Goal: Task Accomplishment & Management: Manage account settings

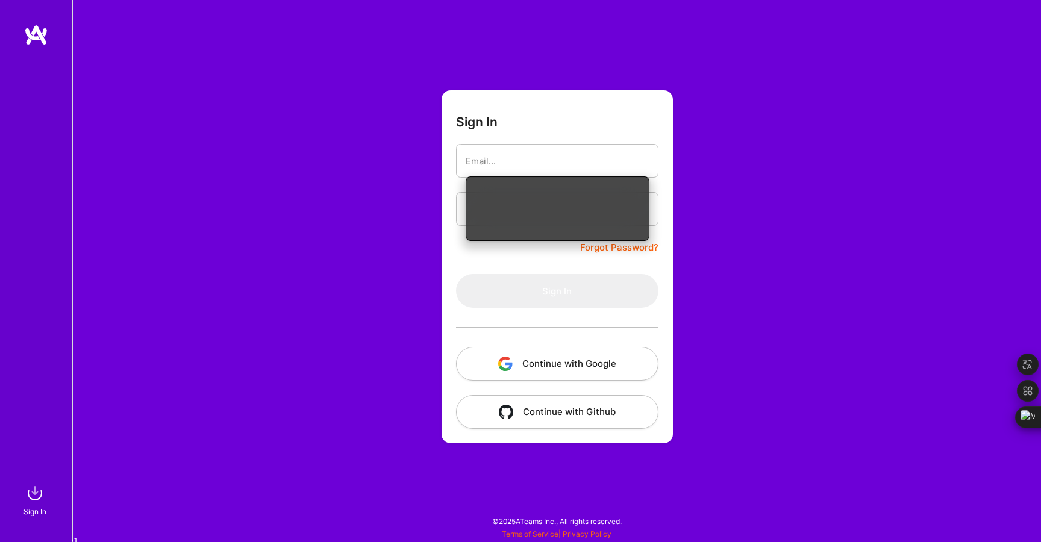
click at [717, 225] on div "Sign In Forgot Password? Sign In Continue with Google Continue with Github" at bounding box center [556, 271] width 969 height 542
paste input "laputski@gmail.com"
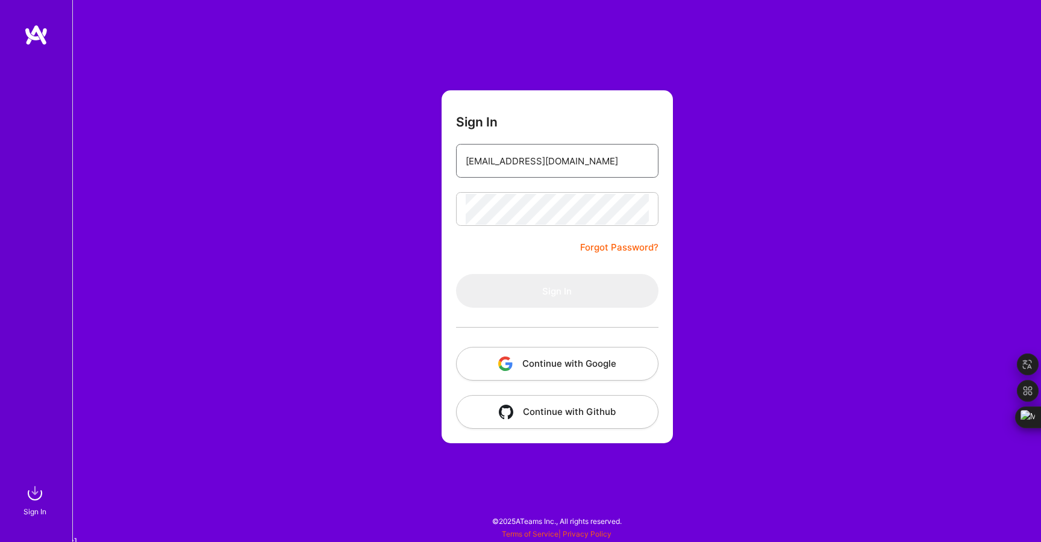
type input "laputski@gmail.com"
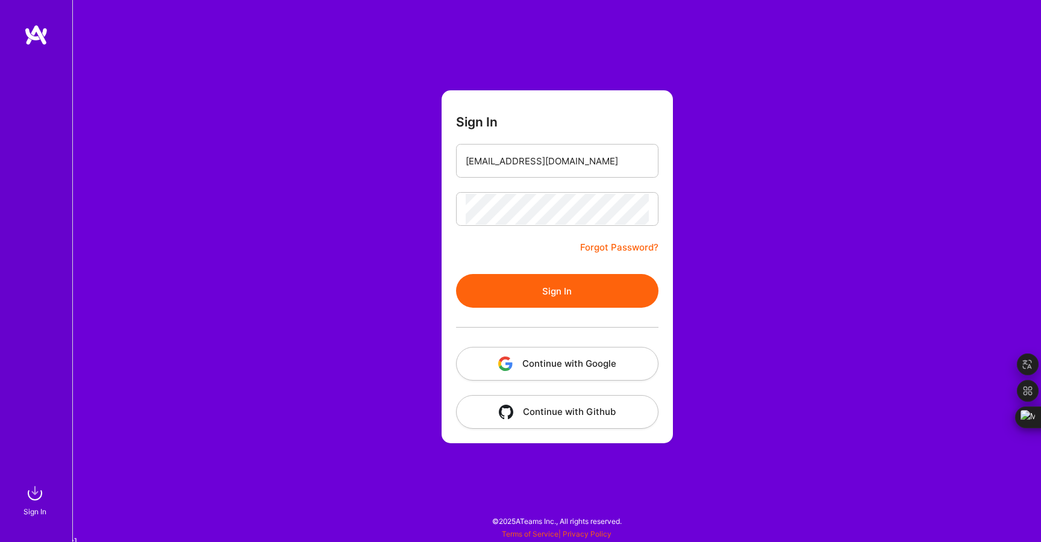
click at [522, 290] on button "Sign In" at bounding box center [557, 291] width 202 height 34
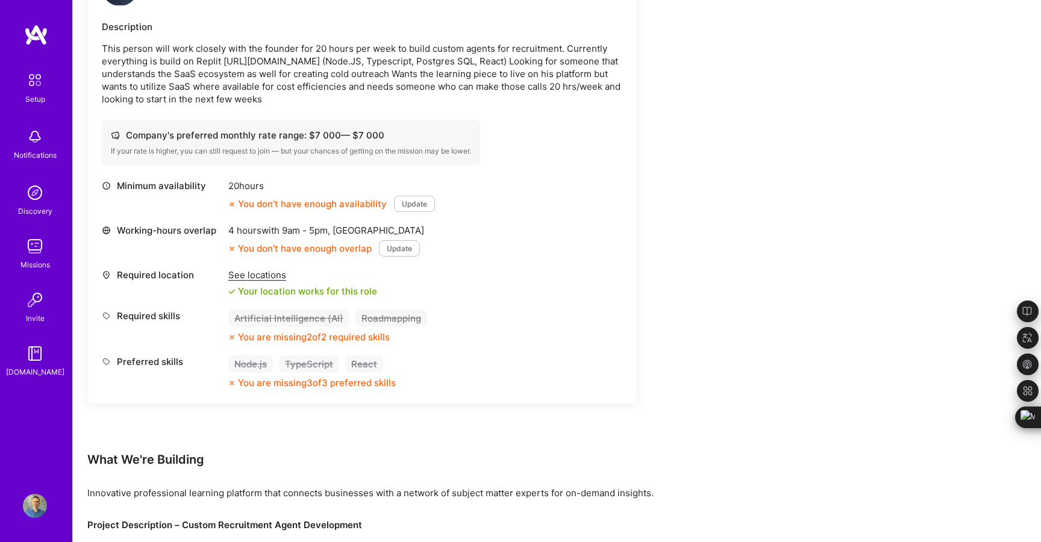
scroll to position [356, 0]
click at [416, 201] on button "Update" at bounding box center [414, 203] width 41 height 16
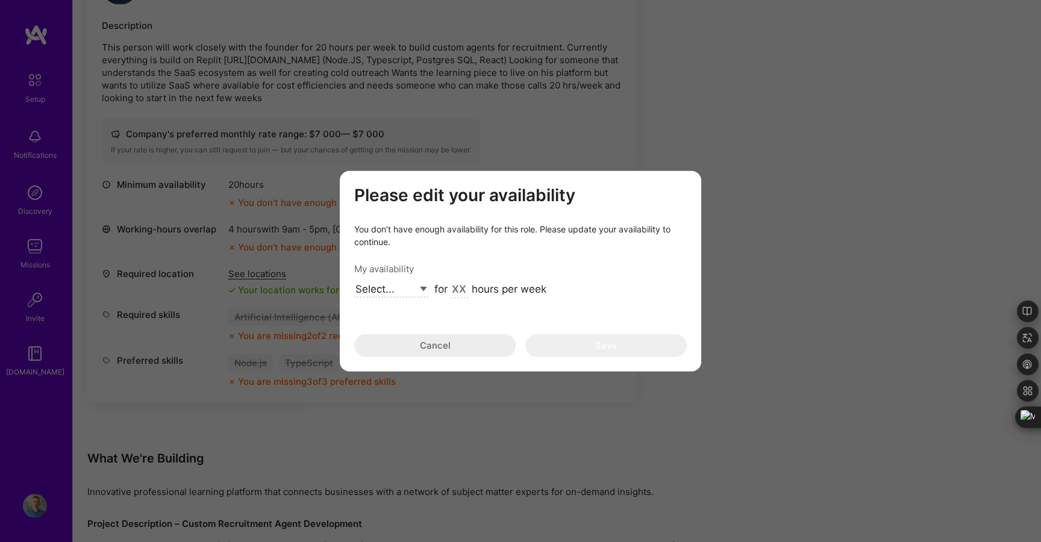
click at [418, 289] on select "Select... Right Now Future Date Not Available" at bounding box center [391, 289] width 74 height 16
select select "Future Date"
click at [461, 289] on input "Aug 13" at bounding box center [455, 290] width 42 height 16
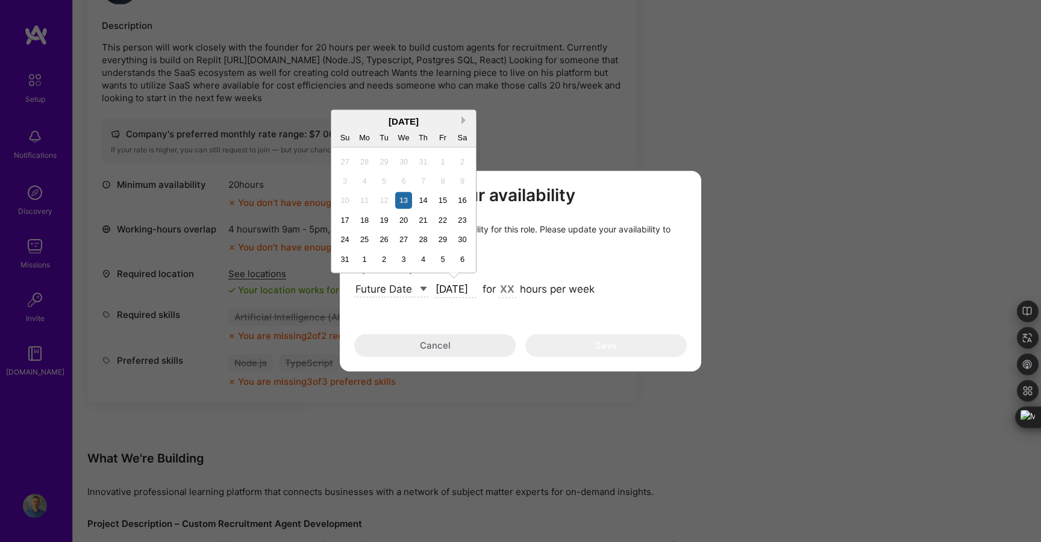
click at [464, 119] on button "Next Month" at bounding box center [466, 120] width 8 height 8
click at [406, 241] on div "1" at bounding box center [403, 239] width 16 height 16
type input "[DATE]"
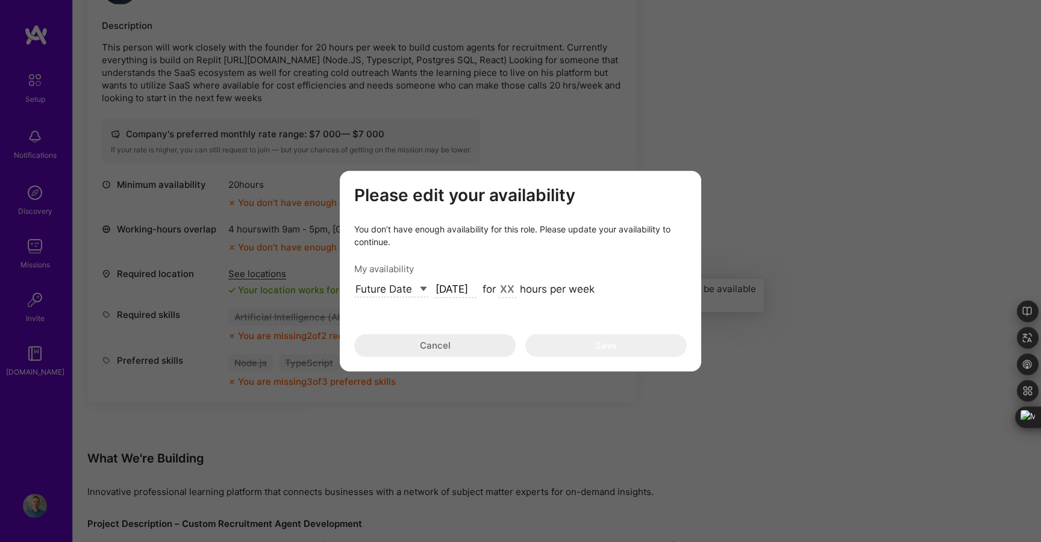
click at [506, 290] on input "modal" at bounding box center [508, 290] width 18 height 16
type input "20"
click at [551, 343] on button "Save" at bounding box center [605, 345] width 161 height 23
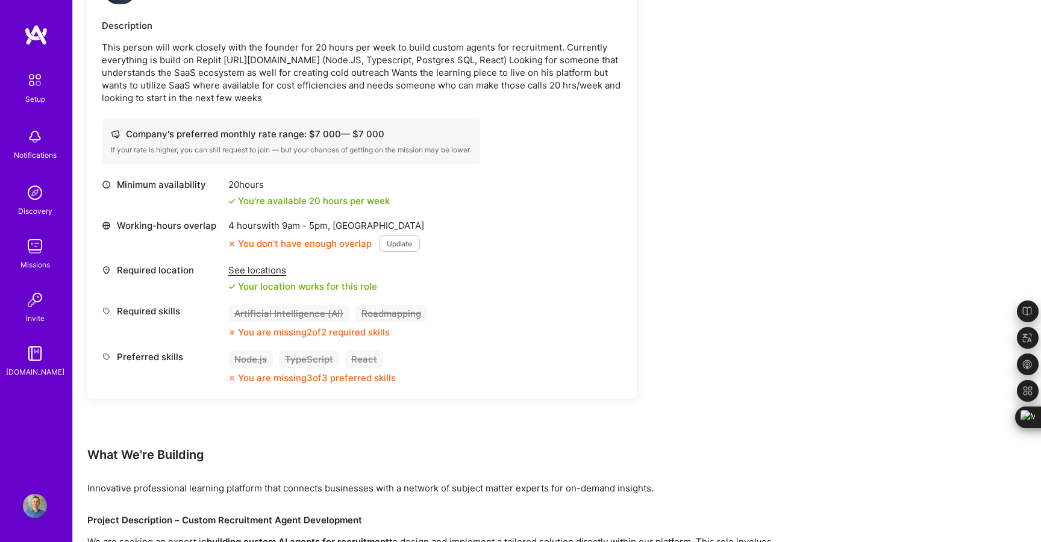
click at [400, 251] on button "Update" at bounding box center [399, 244] width 41 height 16
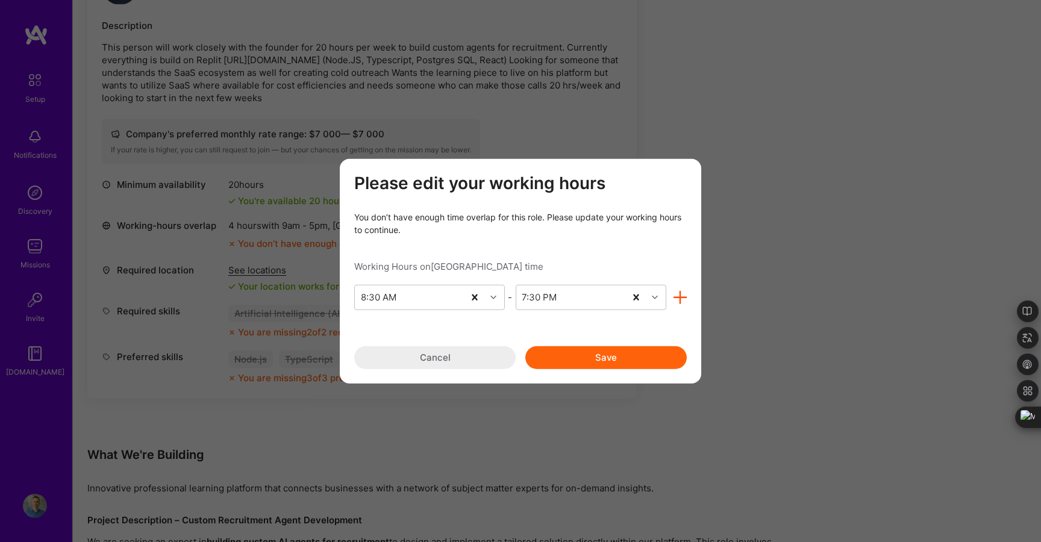
click at [422, 353] on button "Cancel" at bounding box center [434, 357] width 161 height 23
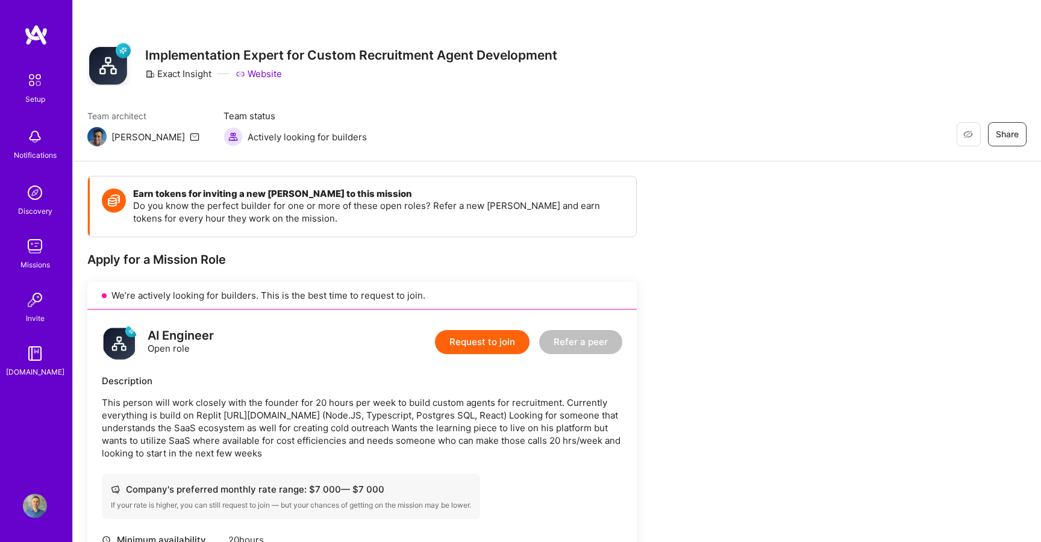
scroll to position [356, 0]
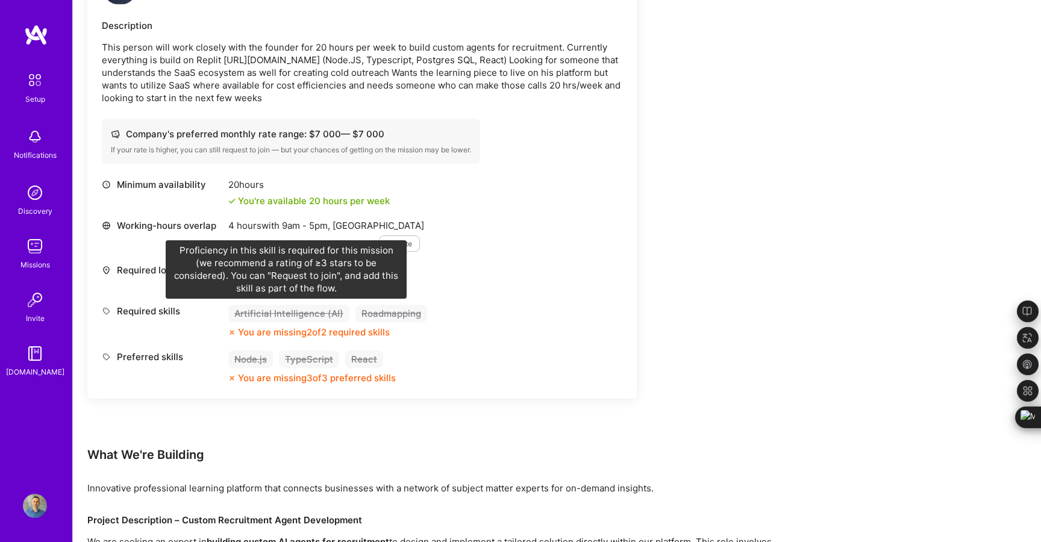
click at [302, 314] on div "Artificial Intelligence (AI)" at bounding box center [288, 313] width 121 height 17
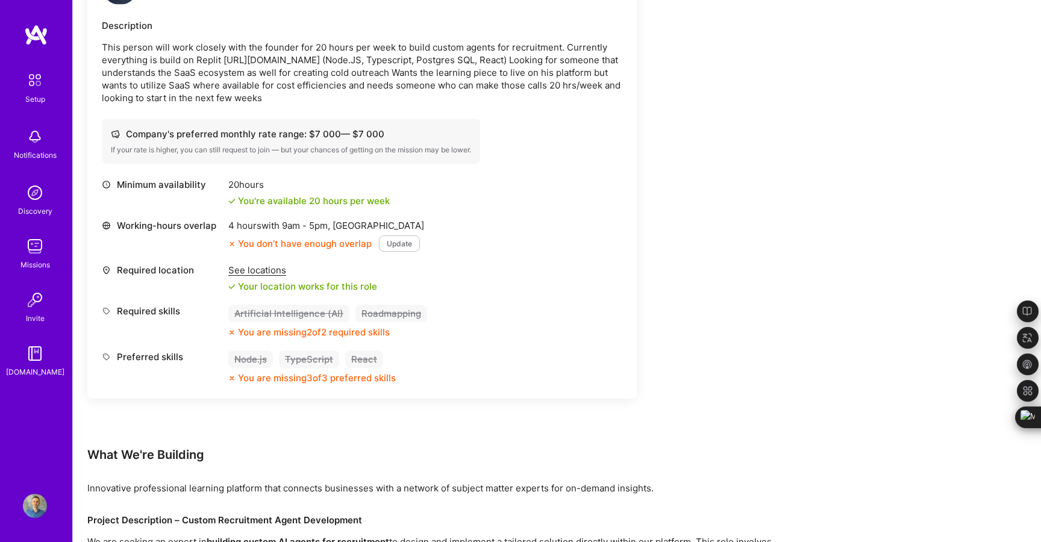
click at [302, 314] on div "Artificial Intelligence (AI)" at bounding box center [288, 313] width 121 height 17
click at [37, 34] on img at bounding box center [36, 35] width 24 height 22
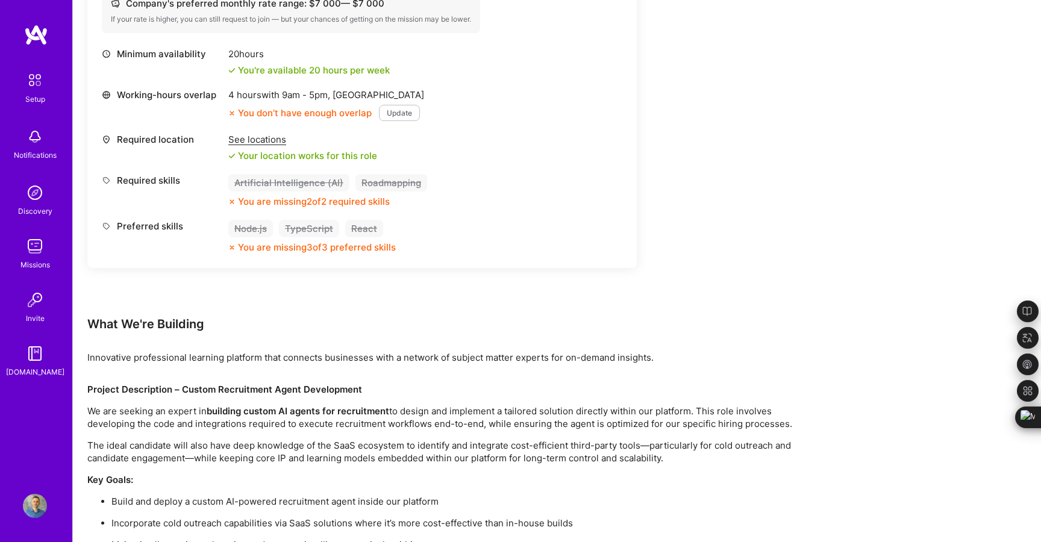
scroll to position [495, 0]
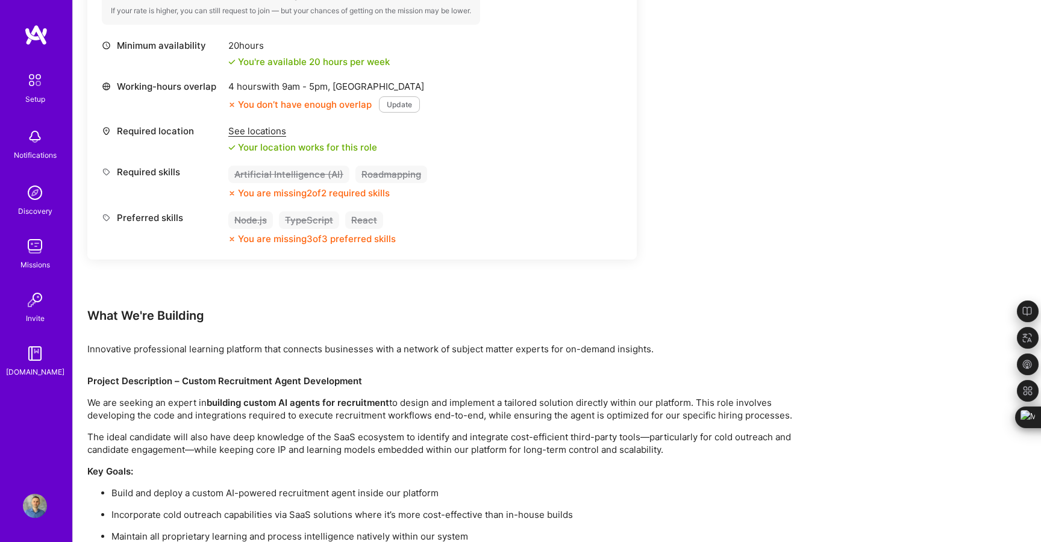
click at [253, 131] on div "See locations" at bounding box center [302, 131] width 149 height 13
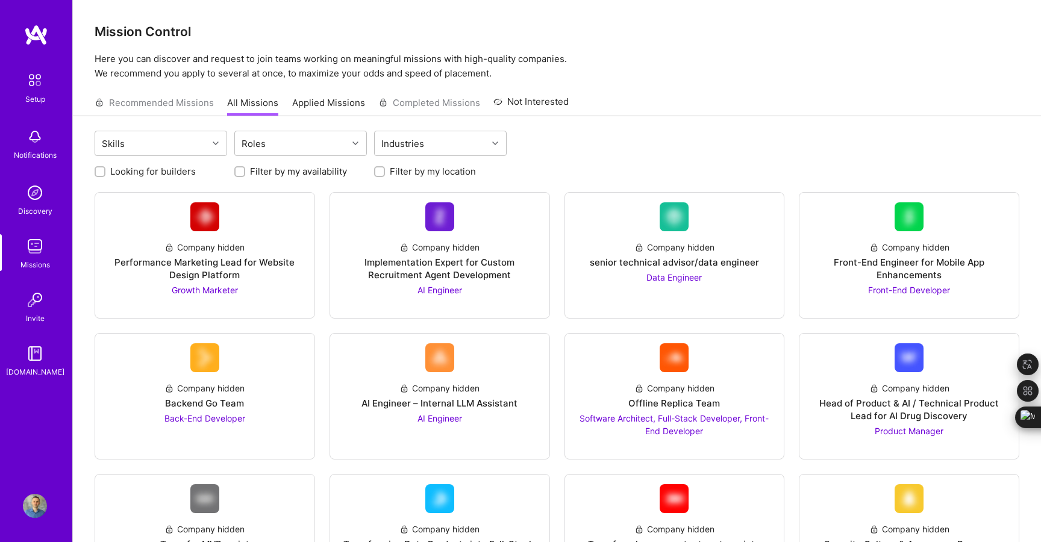
click at [33, 77] on img at bounding box center [34, 79] width 25 height 25
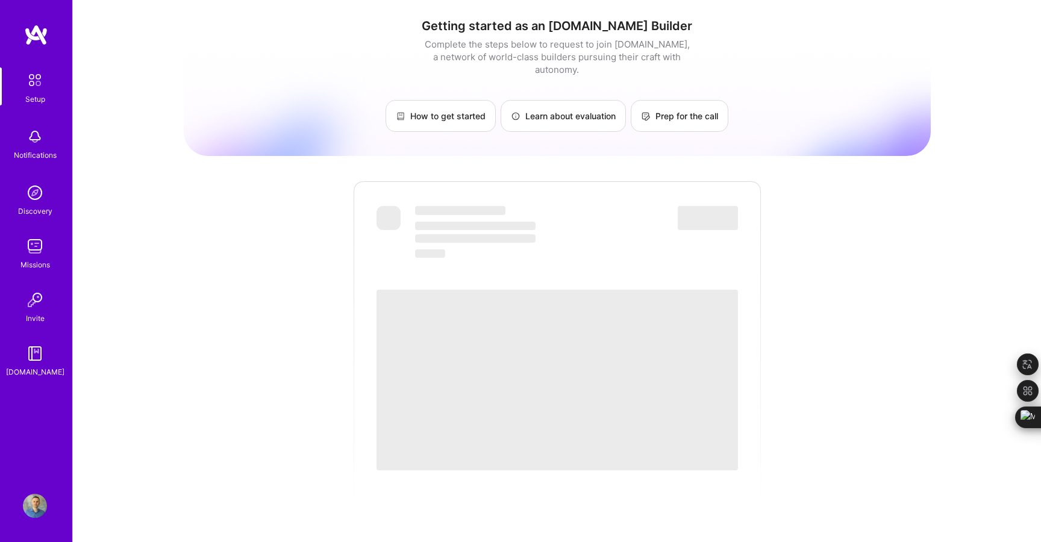
click at [34, 79] on img at bounding box center [34, 79] width 25 height 25
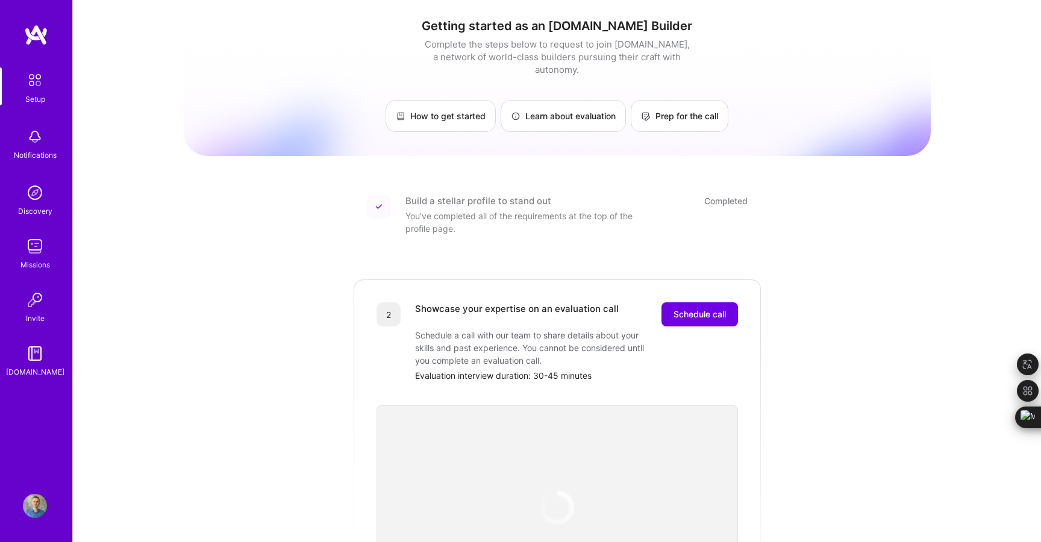
click at [39, 502] on img at bounding box center [35, 506] width 24 height 24
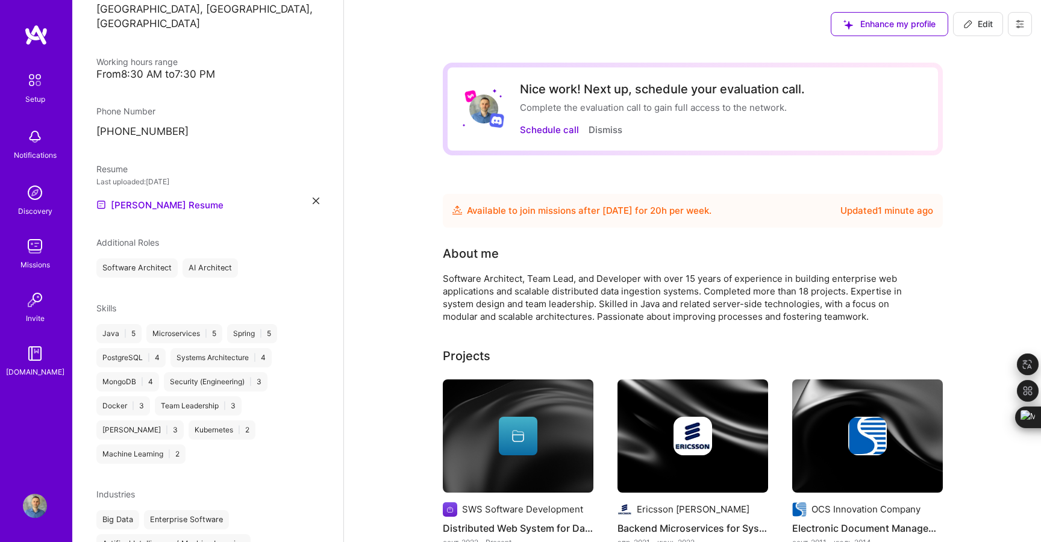
scroll to position [322, 0]
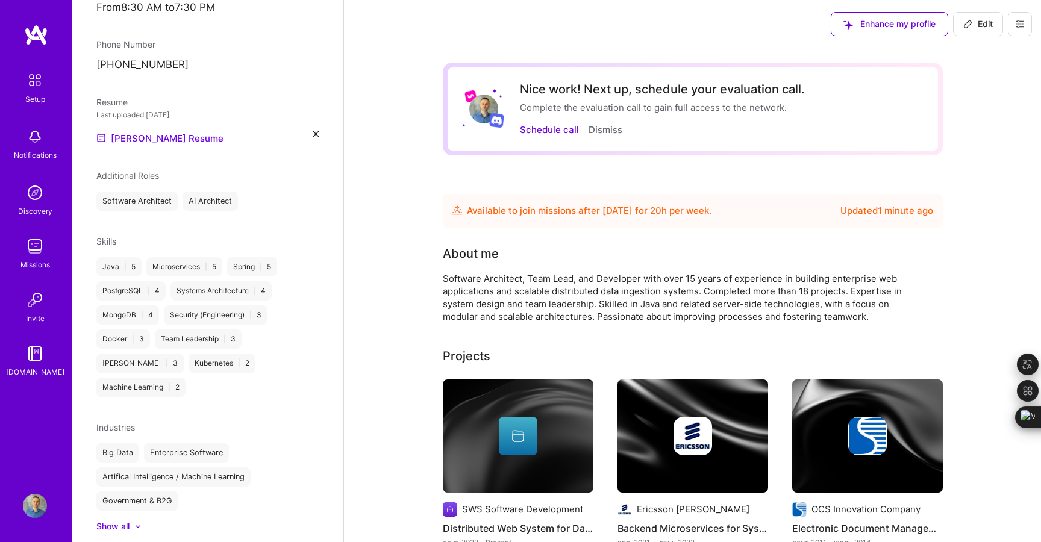
click at [154, 235] on div "Skills" at bounding box center [207, 241] width 223 height 13
click at [974, 22] on span "Edit" at bounding box center [979, 24] width 30 height 12
select select "AE"
select select "Future Date"
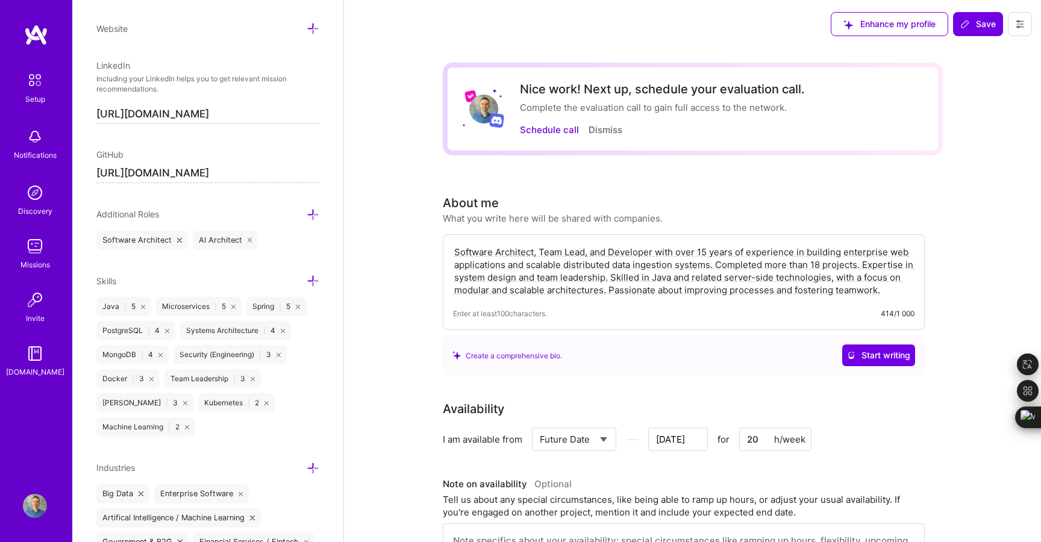
scroll to position [618, 0]
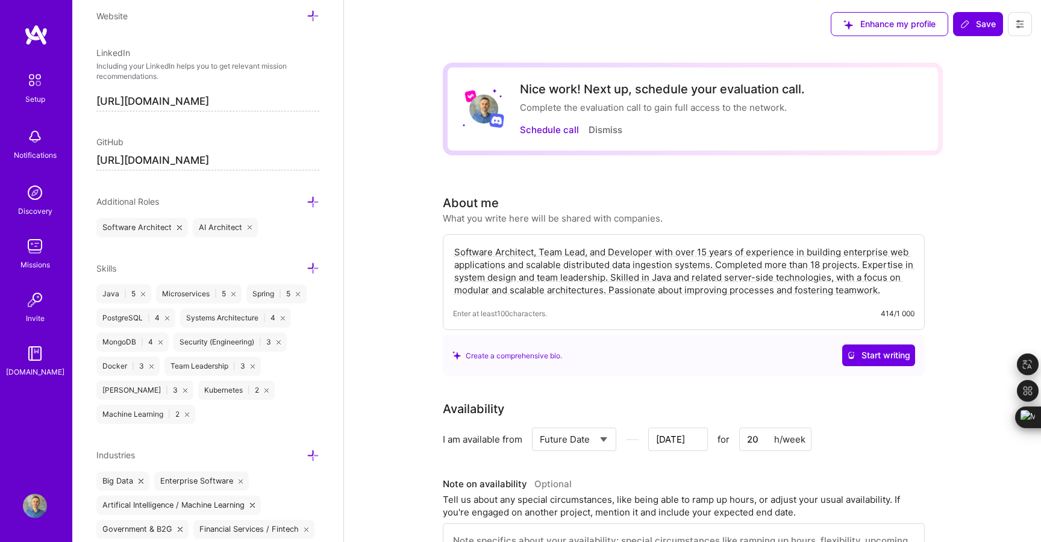
click at [312, 264] on icon at bounding box center [313, 268] width 13 height 13
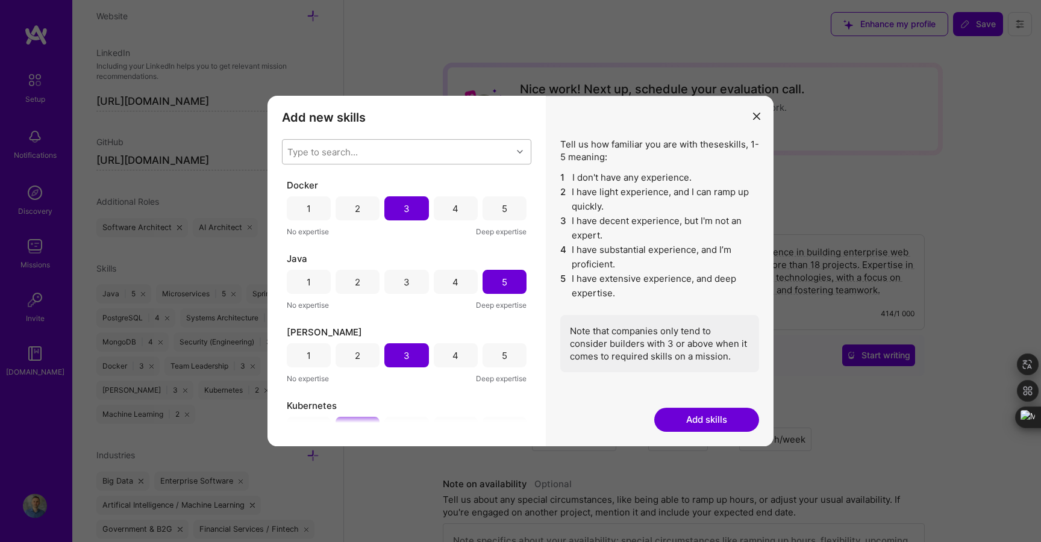
click at [354, 150] on div "Type to search..." at bounding box center [322, 152] width 71 height 13
type input "Ф"
type input "AI"
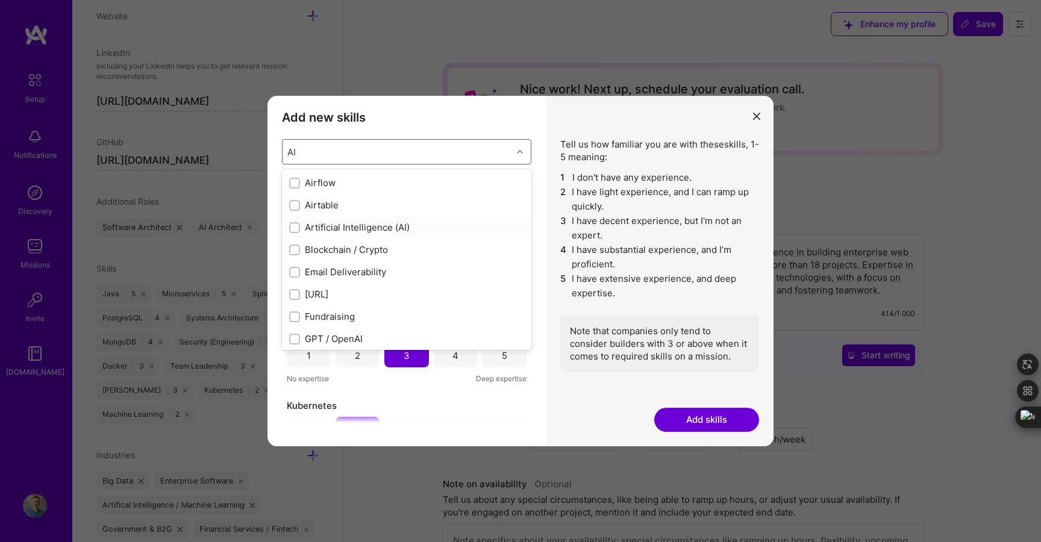
click at [293, 228] on input "modal" at bounding box center [296, 228] width 8 height 8
checkbox input "false"
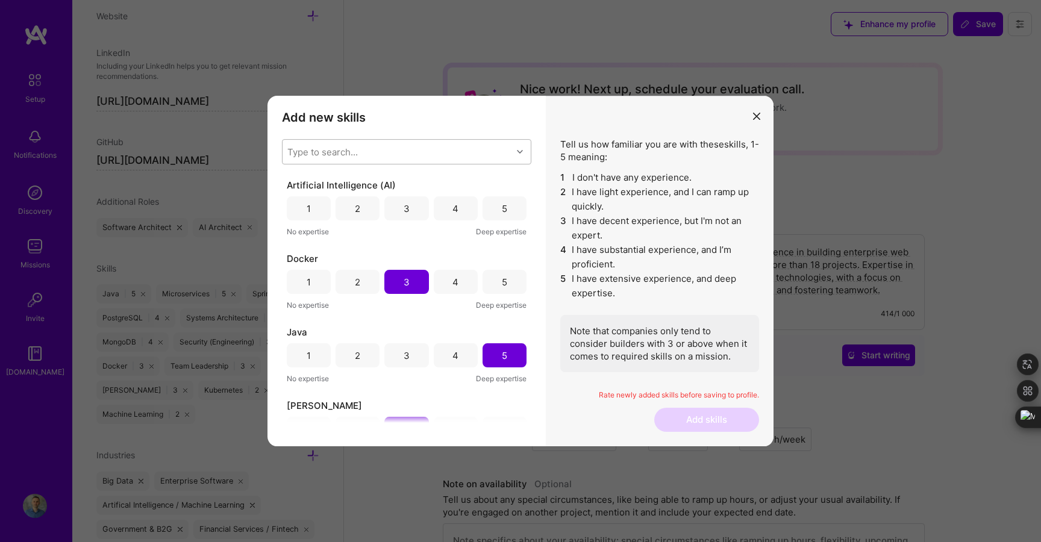
click at [424, 388] on div "Artificial Intelligence (AI) 1 2 3 4 5 No expertise Deep expertise Docker 1 2 3…" at bounding box center [406, 301] width 249 height 244
click at [393, 207] on div "3" at bounding box center [406, 208] width 44 height 24
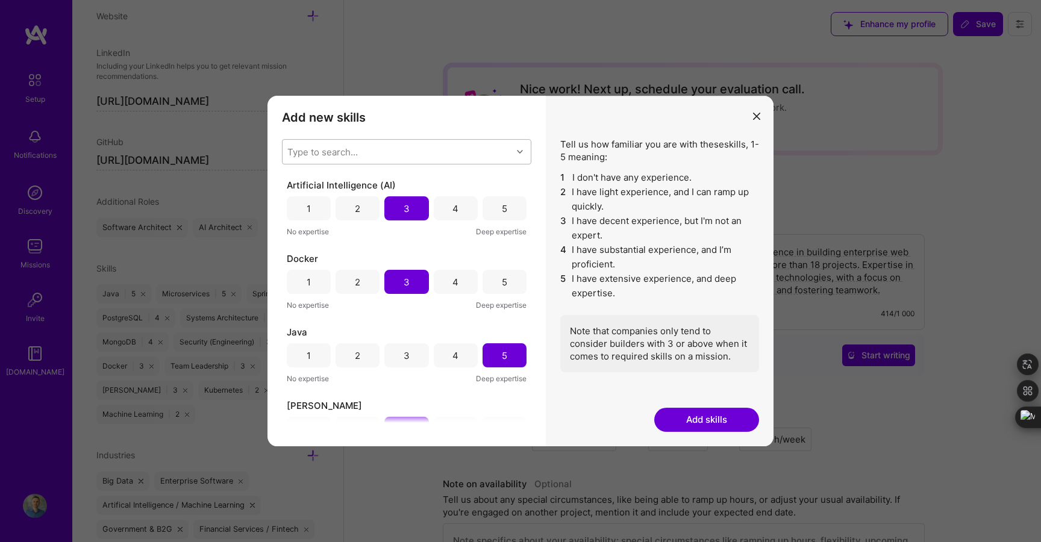
click at [692, 430] on button "Add skills" at bounding box center [706, 420] width 105 height 24
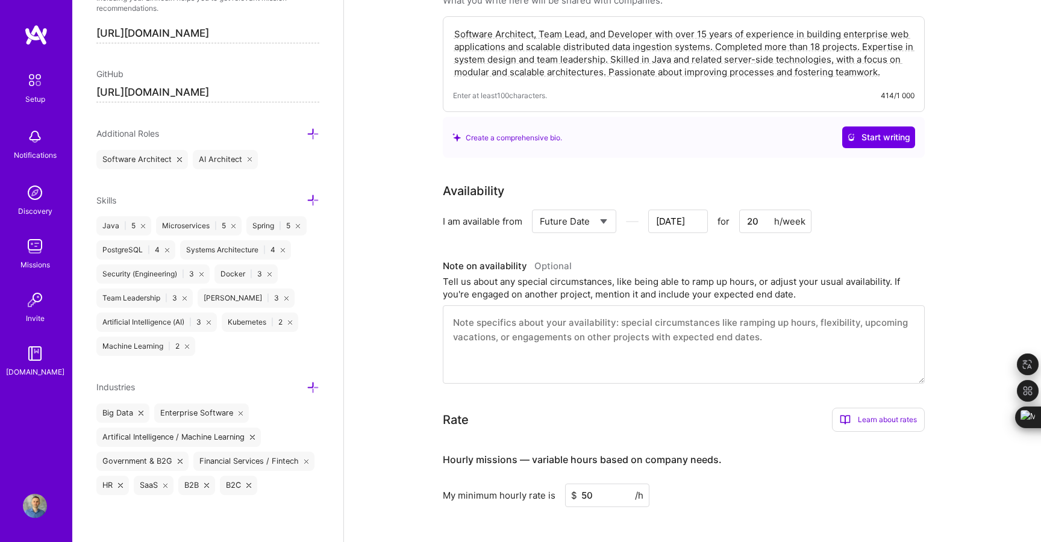
scroll to position [0, 0]
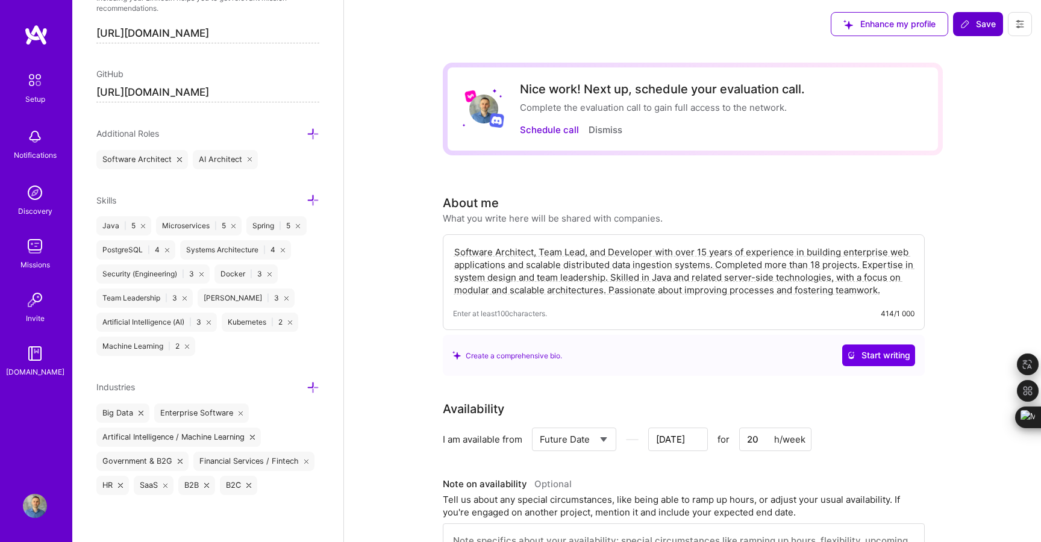
click at [984, 20] on span "Save" at bounding box center [979, 24] width 36 height 12
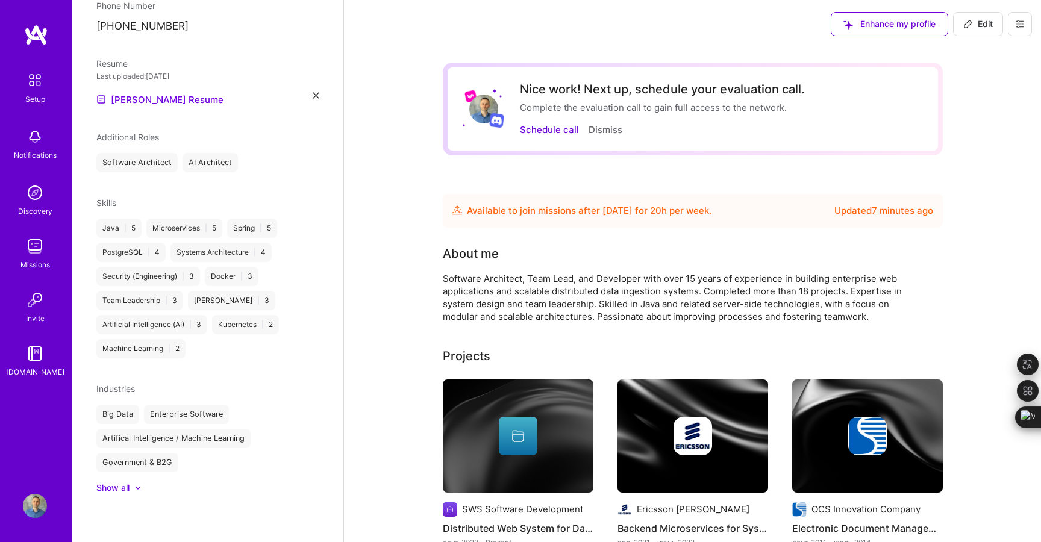
scroll to position [346, 0]
